Goal: Find specific page/section: Find specific page/section

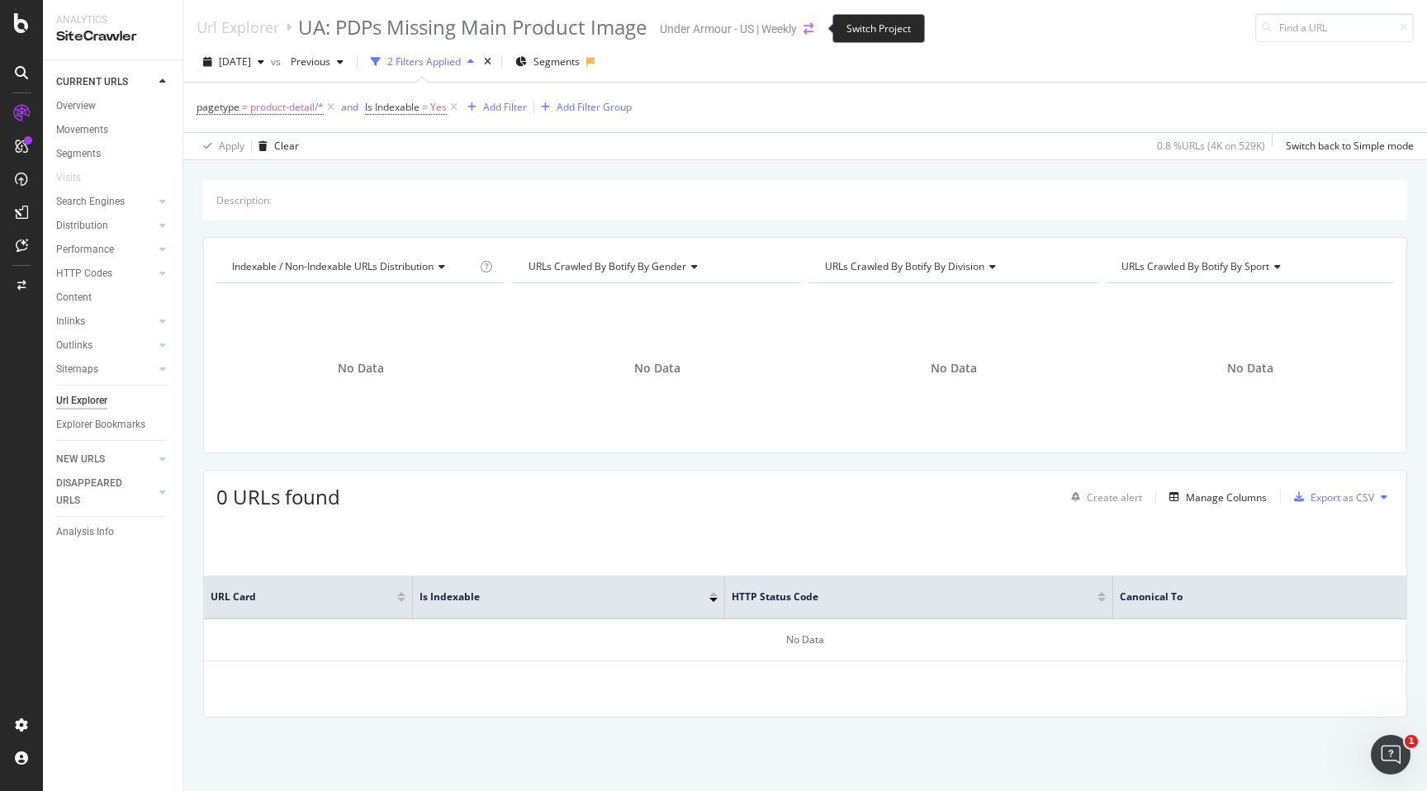
click at [810, 28] on icon "arrow-right-arrow-left" at bounding box center [808, 29] width 10 height 12
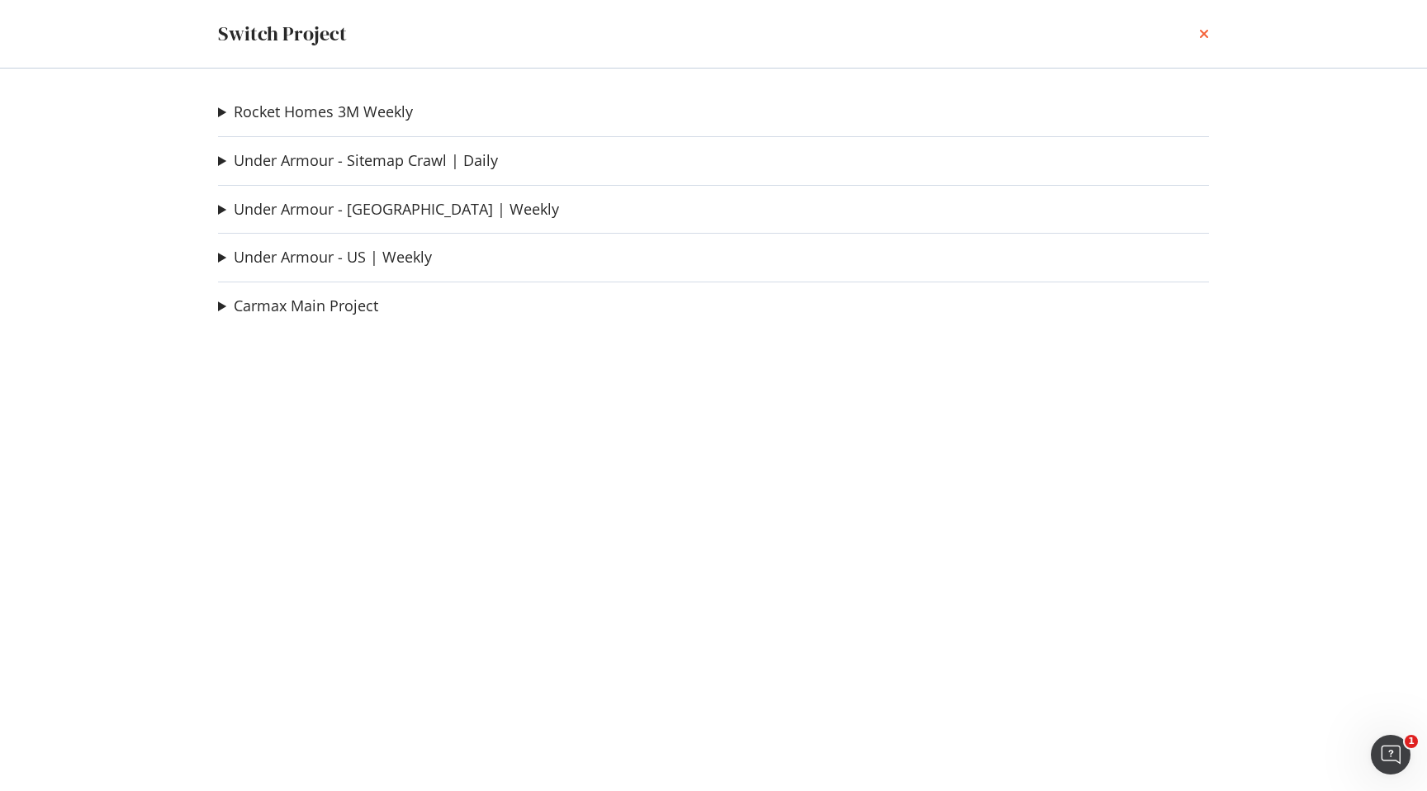
click at [1206, 36] on icon "times" at bounding box center [1204, 33] width 10 height 13
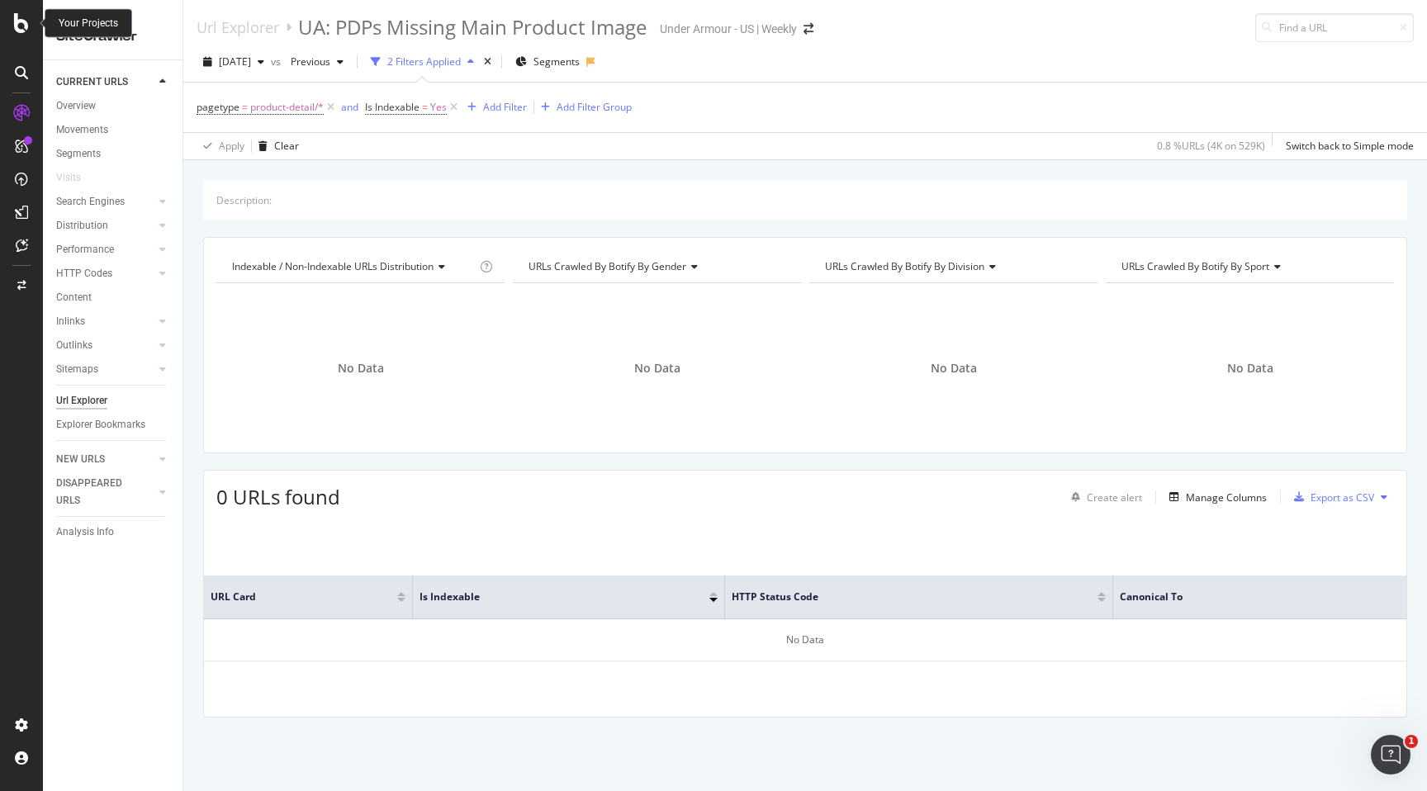
click at [18, 26] on icon at bounding box center [21, 23] width 15 height 20
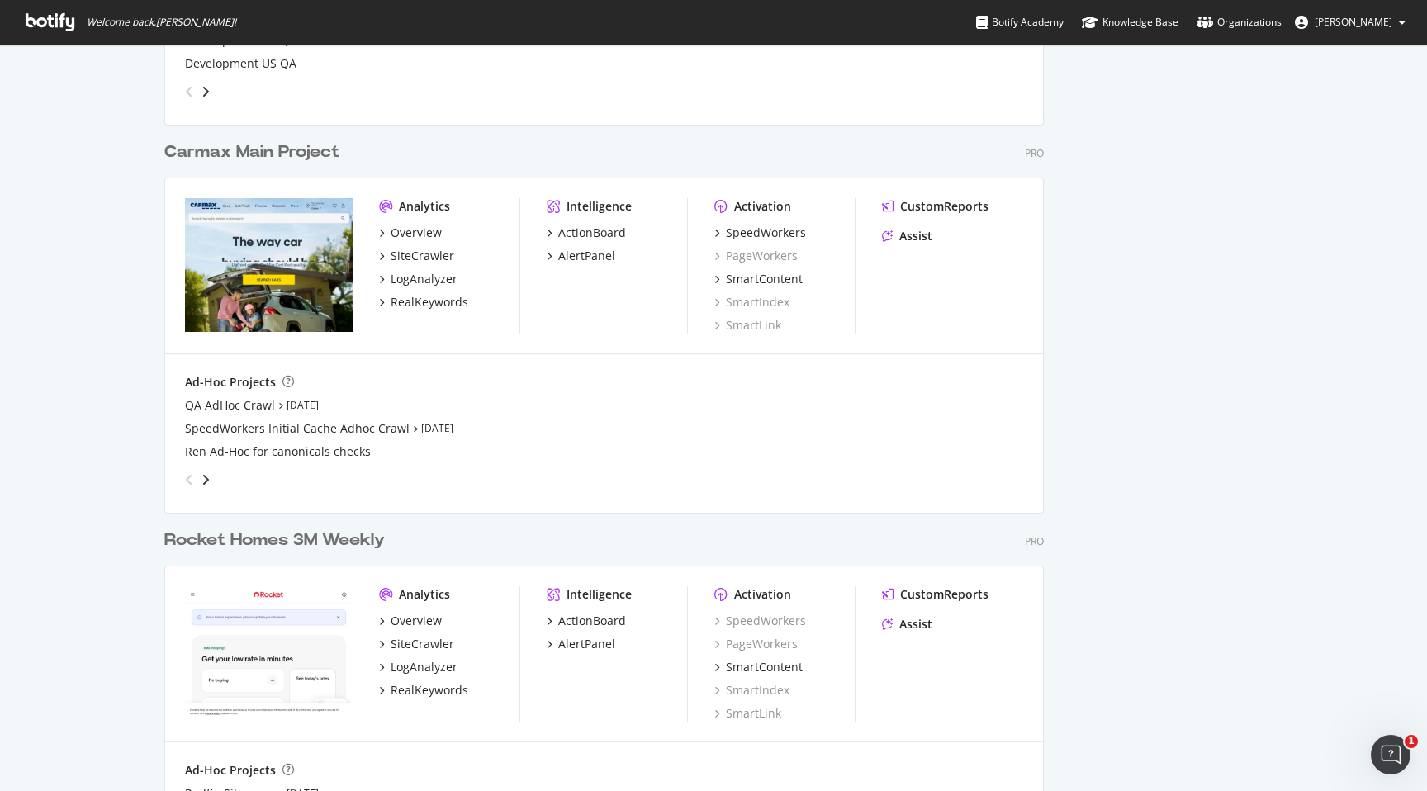
scroll to position [1128, 0]
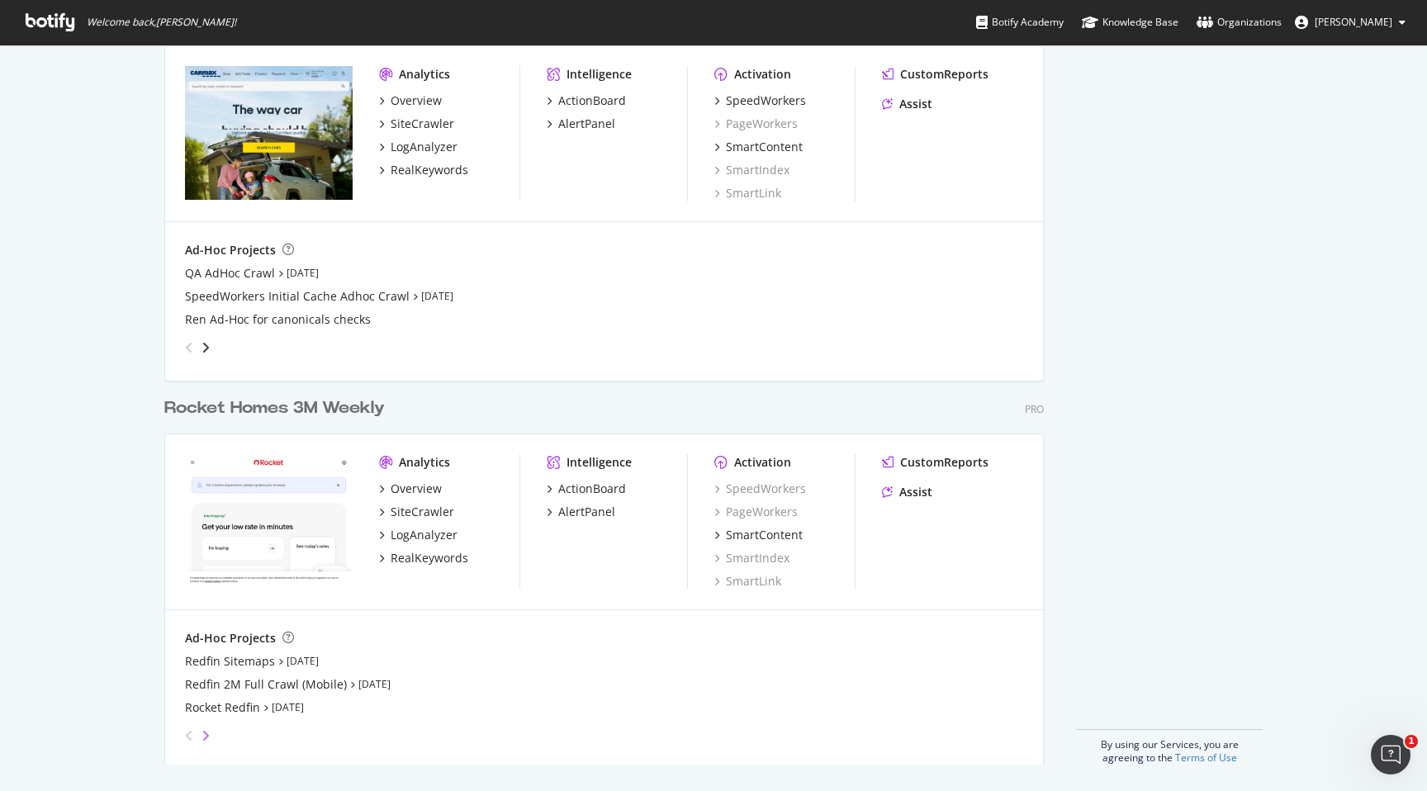
click at [205, 732] on icon "angle-right" at bounding box center [205, 735] width 8 height 13
click at [204, 737] on icon "angle-right" at bounding box center [205, 735] width 8 height 13
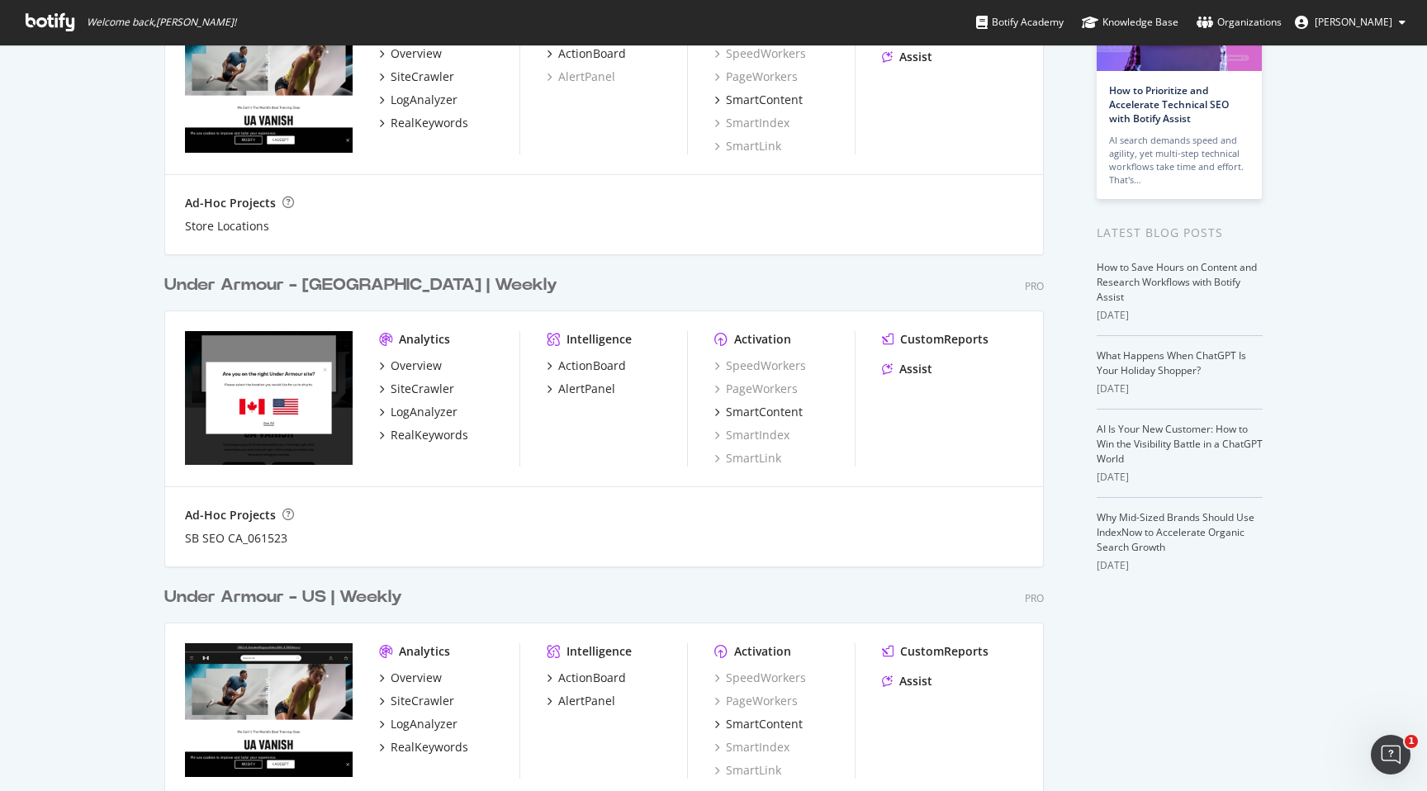
scroll to position [0, 0]
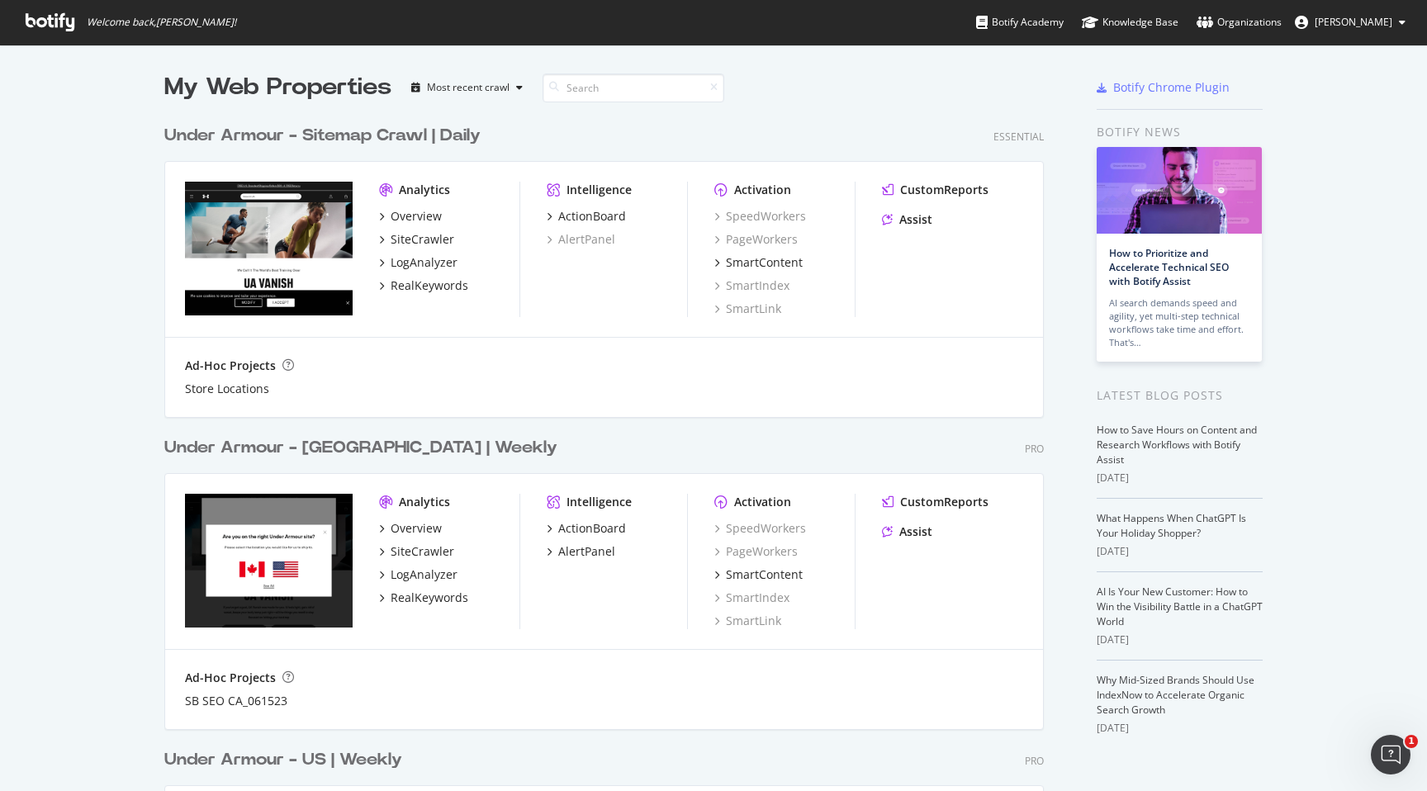
click at [1344, 19] on span "[PERSON_NAME]" at bounding box center [1353, 22] width 78 height 14
click at [462, 91] on div "Most recent crawl" at bounding box center [468, 88] width 83 height 10
click at [600, 90] on input at bounding box center [633, 87] width 182 height 29
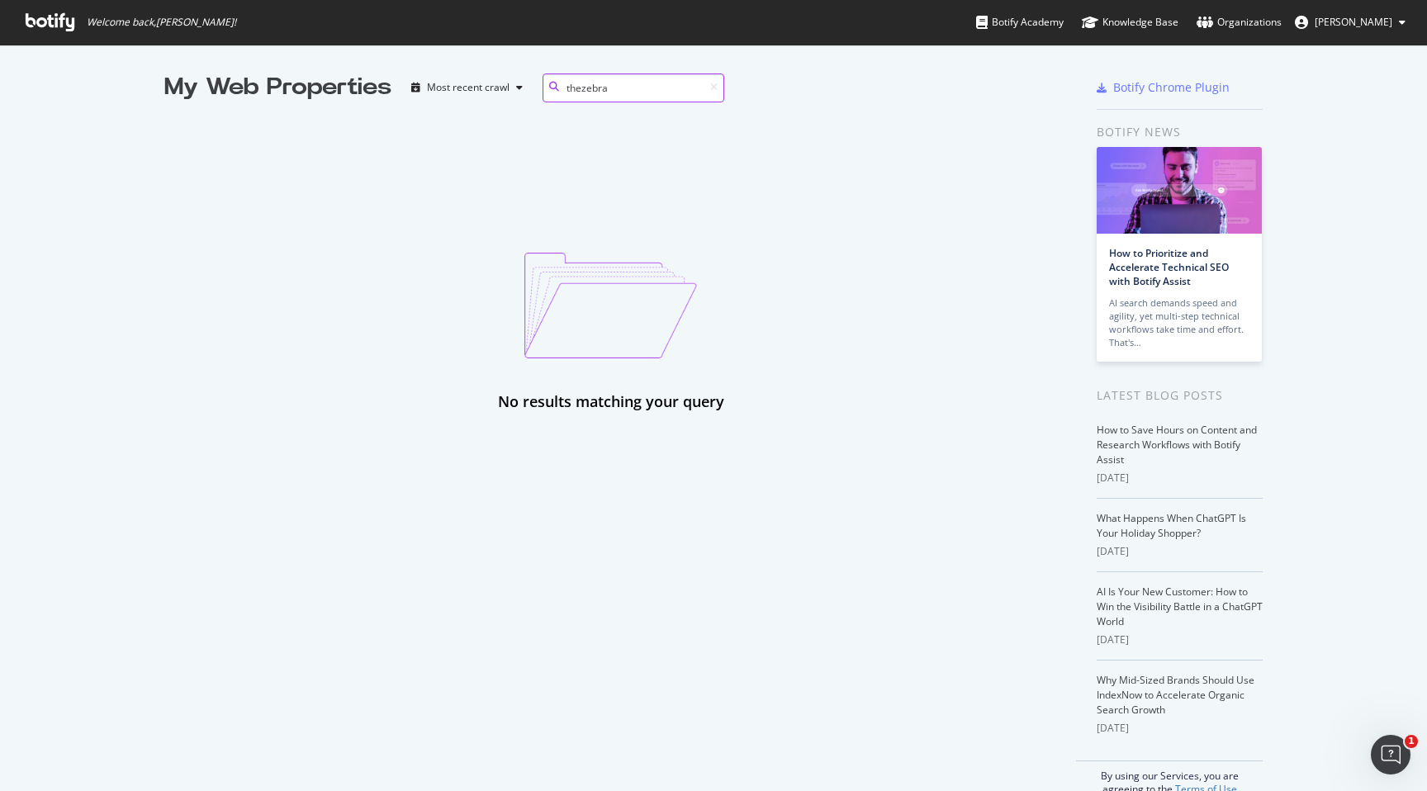
type input "thezebra"
